Goal: Book appointment/travel/reservation

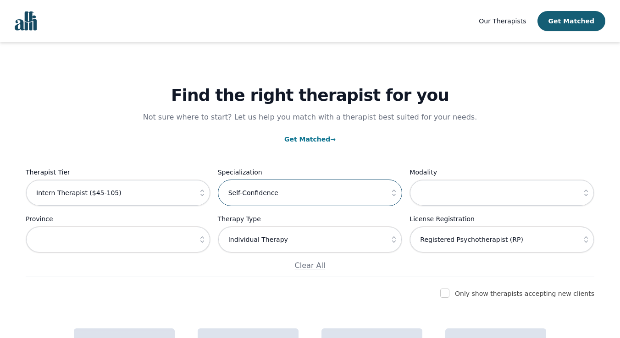
click at [317, 196] on input "Self-Confidence" at bounding box center [310, 193] width 185 height 27
drag, startPoint x: 318, startPoint y: 196, endPoint x: 184, endPoint y: 196, distance: 133.8
click at [184, 196] on div "Therapist Tier Intern Therapist ($45-105) Specialization Self-Confidence Modali…" at bounding box center [310, 219] width 568 height 104
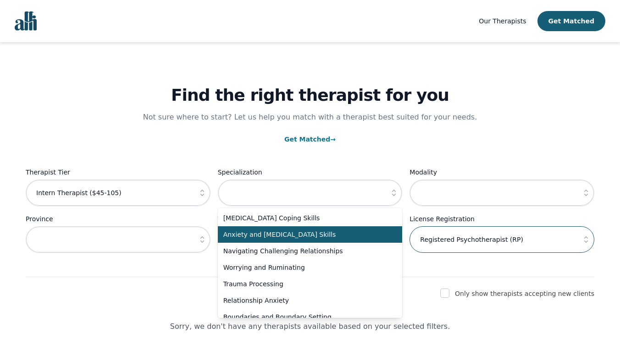
drag, startPoint x: 530, startPoint y: 247, endPoint x: 387, endPoint y: 233, distance: 144.0
click at [387, 233] on div "Therapist Tier Intern Therapist ($45-105) Specialization [MEDICAL_DATA] Coping …" at bounding box center [310, 219] width 568 height 104
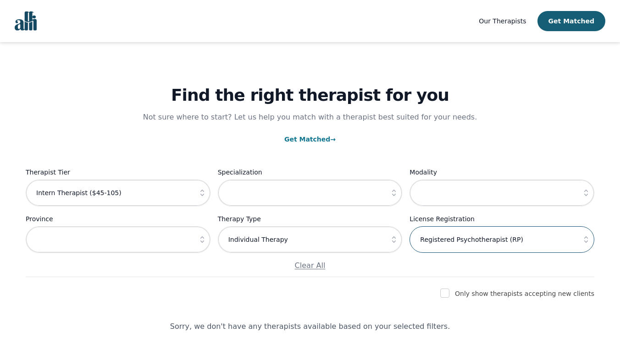
click at [560, 245] on input "Registered Psychotherapist (RP)" at bounding box center [501, 239] width 185 height 27
click at [584, 241] on icon "button" at bounding box center [585, 239] width 9 height 9
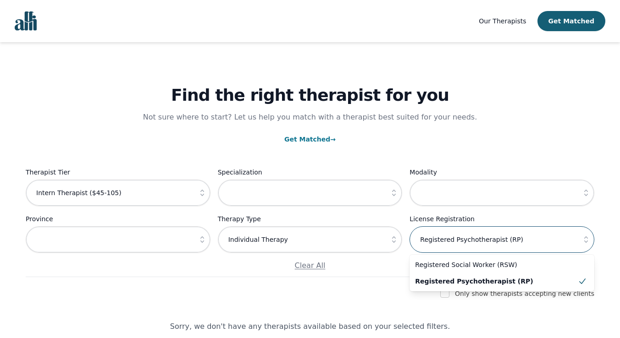
click at [536, 251] on input "Registered Psychotherapist (RP)" at bounding box center [501, 239] width 185 height 27
drag, startPoint x: 536, startPoint y: 251, endPoint x: 379, endPoint y: 240, distance: 158.0
click at [379, 240] on div "Therapist Tier Intern Therapist ($45-105) Specialization Modality Province Ther…" at bounding box center [310, 219] width 568 height 104
type input "\"
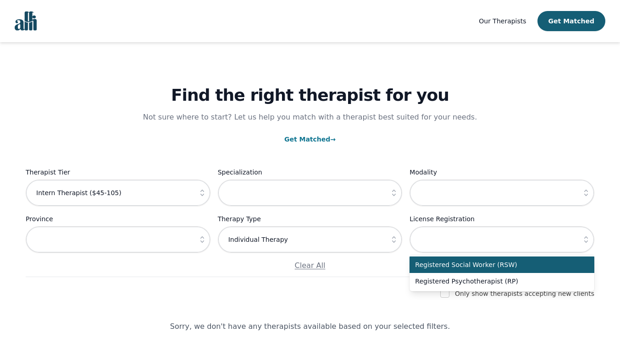
click at [384, 301] on div "Find the right therapist for you Not sure where to start? Let us help you match…" at bounding box center [310, 187] width 598 height 290
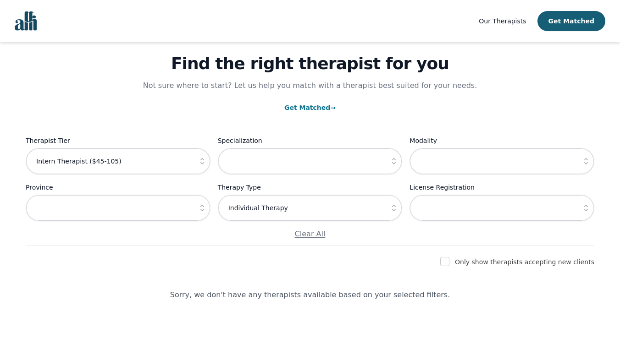
scroll to position [33, 0]
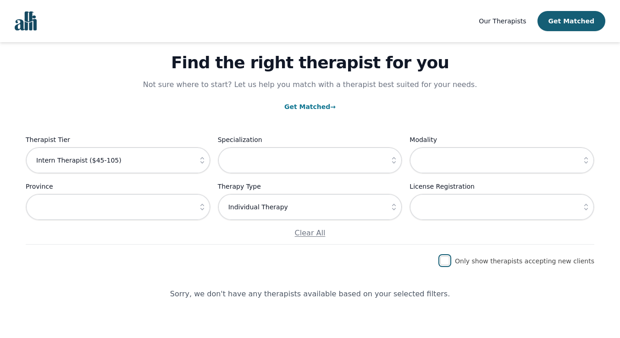
click at [449, 262] on input "checkbox" at bounding box center [444, 260] width 9 height 9
checkbox input "true"
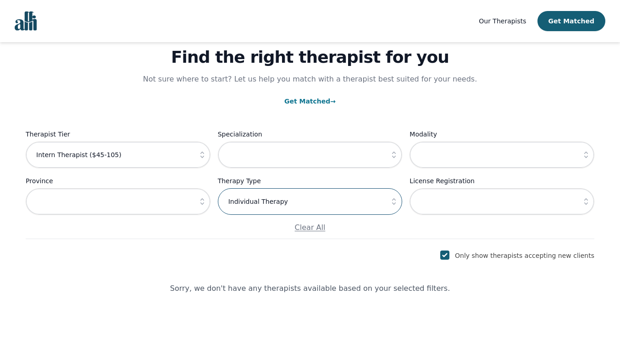
click at [294, 192] on input "Individual Therapy" at bounding box center [310, 201] width 185 height 27
drag, startPoint x: 296, startPoint y: 207, endPoint x: 187, endPoint y: 205, distance: 108.2
click at [187, 205] on div "Therapist Tier Intern Therapist ($45-105) Specialization Modality Province Ther…" at bounding box center [310, 181] width 568 height 104
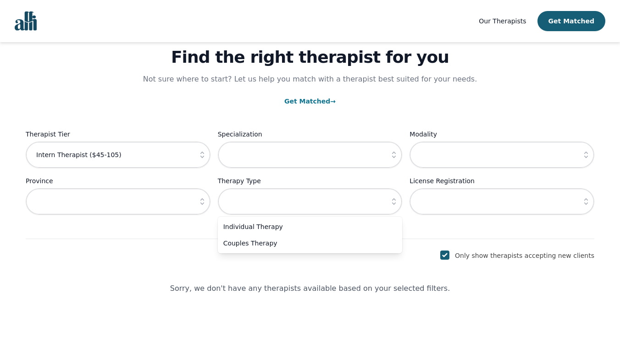
click at [285, 281] on div "Find the right therapist for you Not sure where to start? Let us help you match…" at bounding box center [310, 149] width 598 height 290
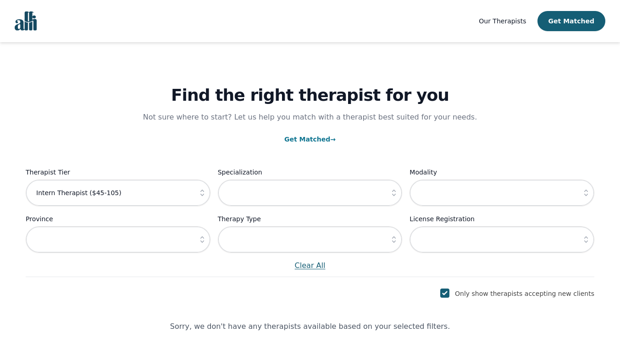
click at [311, 265] on p "Clear All" at bounding box center [310, 265] width 568 height 11
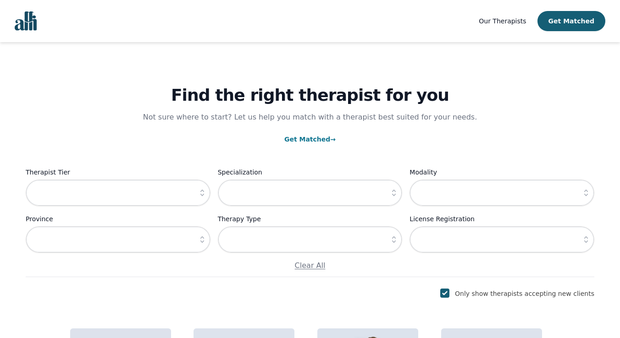
click at [504, 18] on span "Our Therapists" at bounding box center [501, 20] width 47 height 7
click at [502, 22] on span "Our Therapists" at bounding box center [501, 20] width 47 height 7
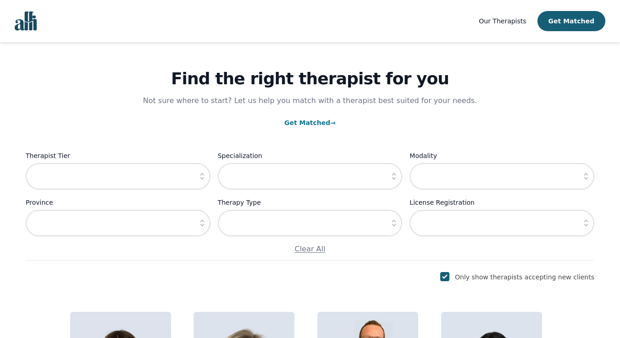
scroll to position [15, 0]
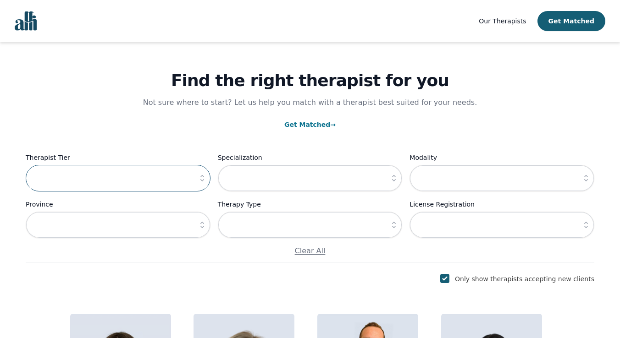
click at [139, 180] on input "text" at bounding box center [118, 178] width 185 height 27
click at [205, 179] on icon "button" at bounding box center [202, 178] width 9 height 9
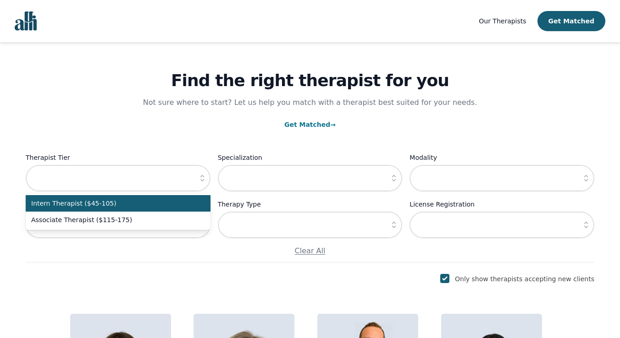
click at [191, 203] on span "Intern Therapist ($45-105)" at bounding box center [112, 203] width 163 height 9
type input "Intern Therapist ($45-105)"
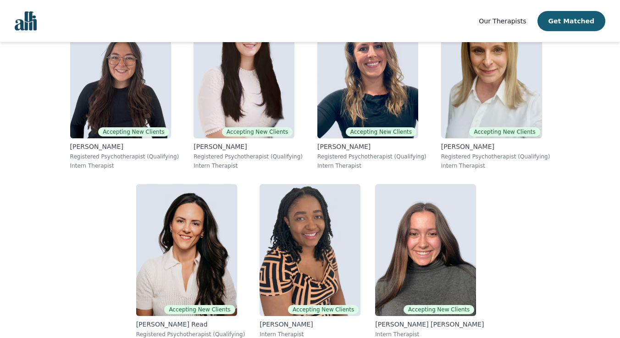
scroll to position [1983, 0]
